Goal: Find specific page/section: Find specific page/section

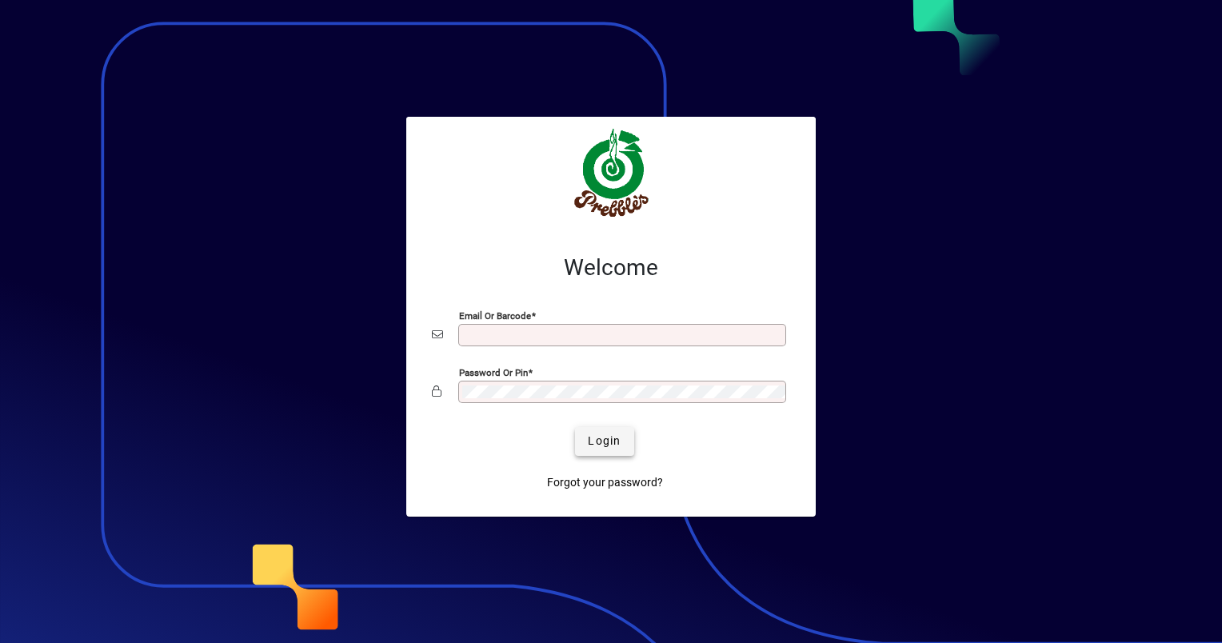
type input "**********"
click at [600, 444] on span "Login" at bounding box center [604, 441] width 33 height 17
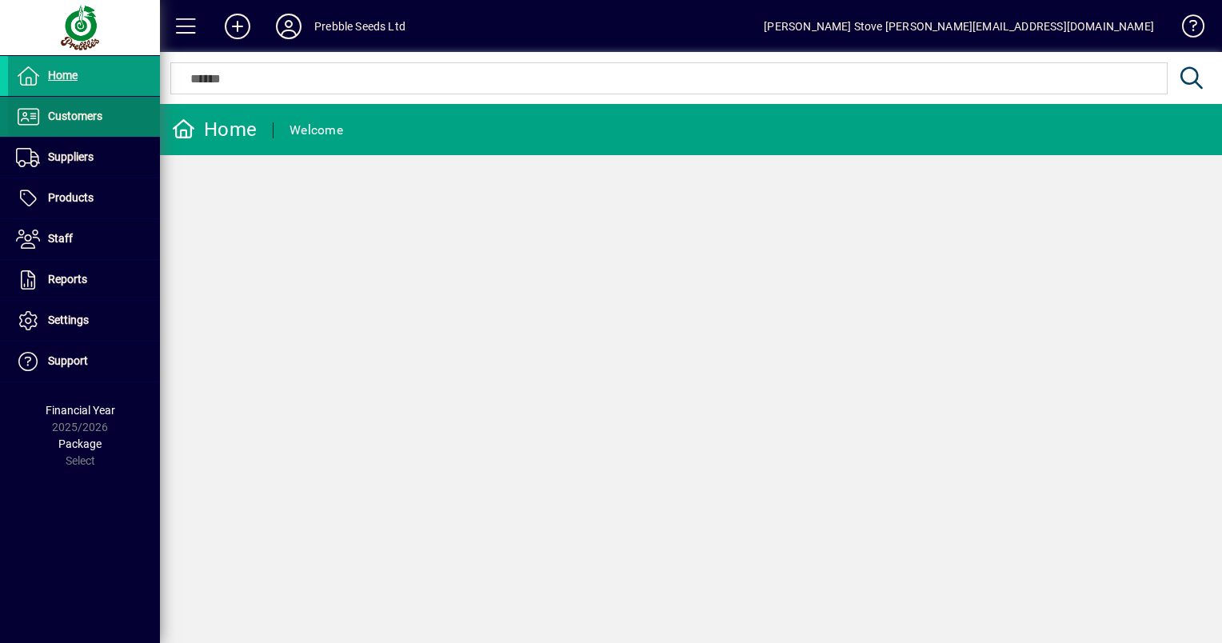
click at [47, 106] on span at bounding box center [84, 117] width 152 height 38
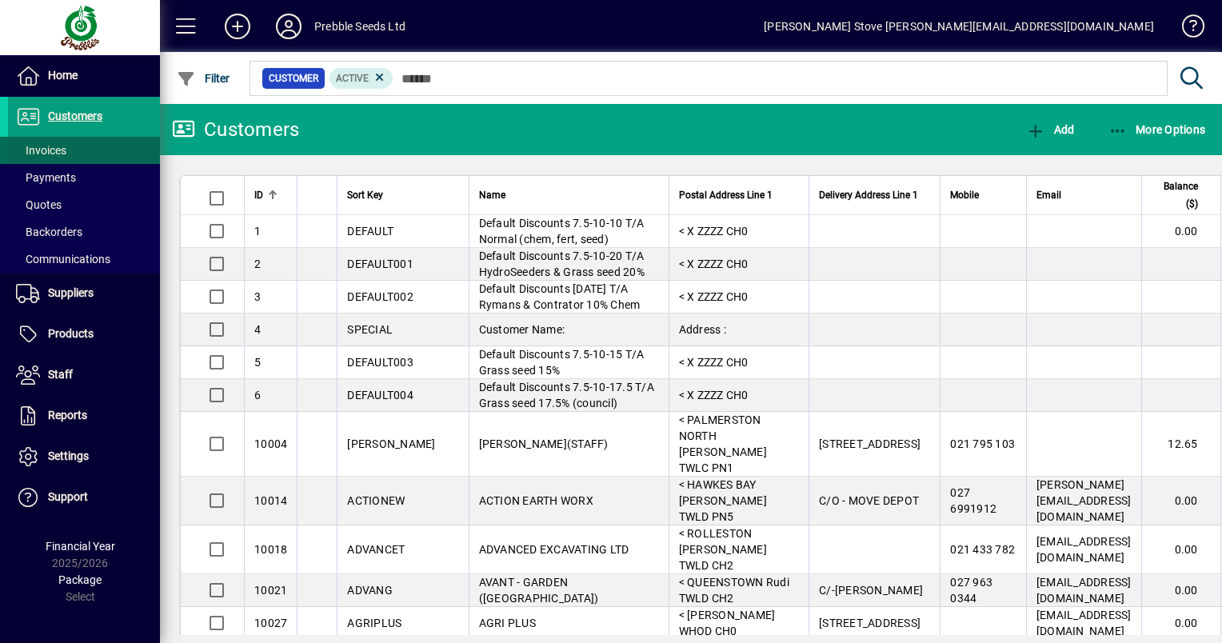
click at [44, 146] on span "Invoices" at bounding box center [41, 150] width 50 height 13
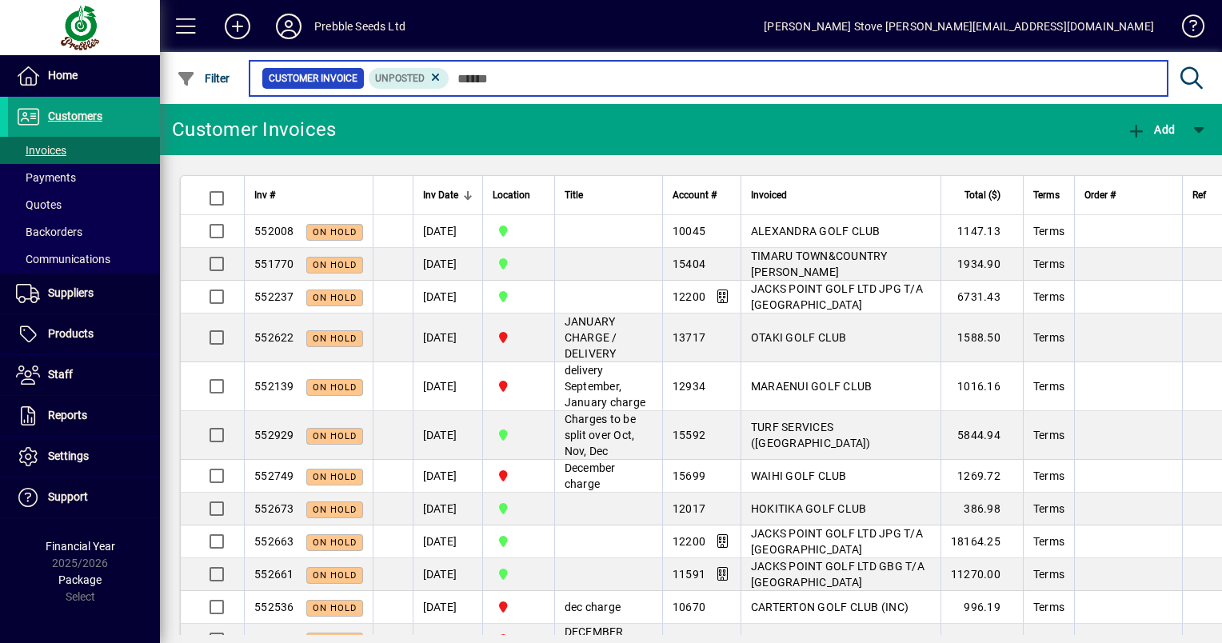
click at [484, 71] on input "text" at bounding box center [801, 78] width 705 height 22
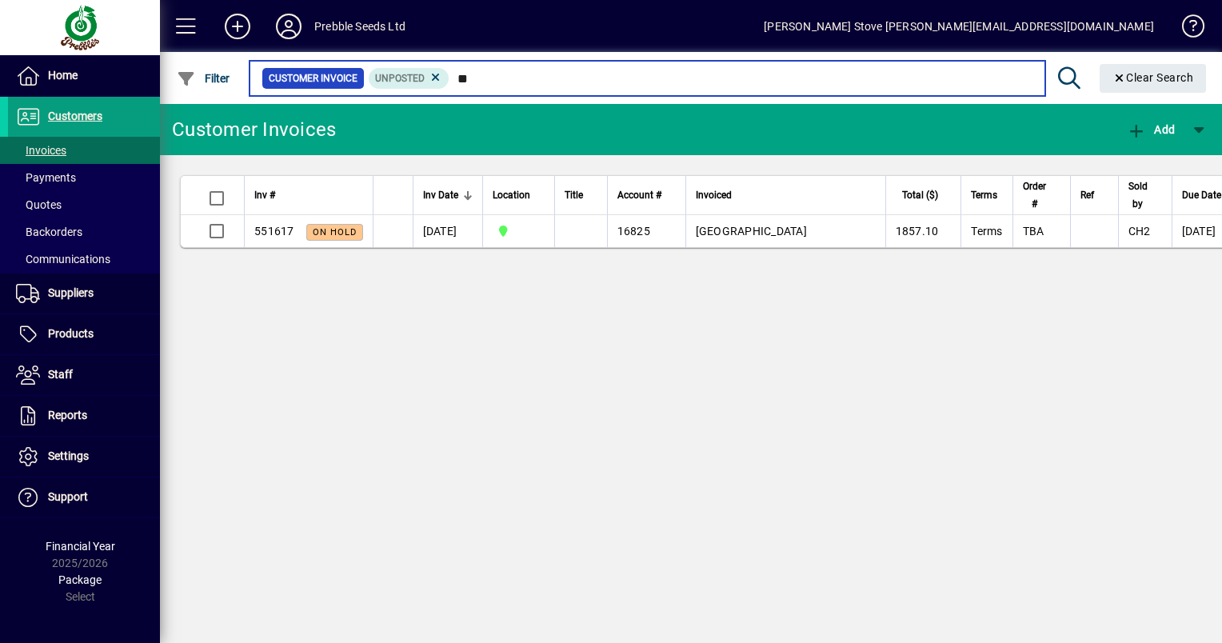
type input "*"
